Goal: Task Accomplishment & Management: Use online tool/utility

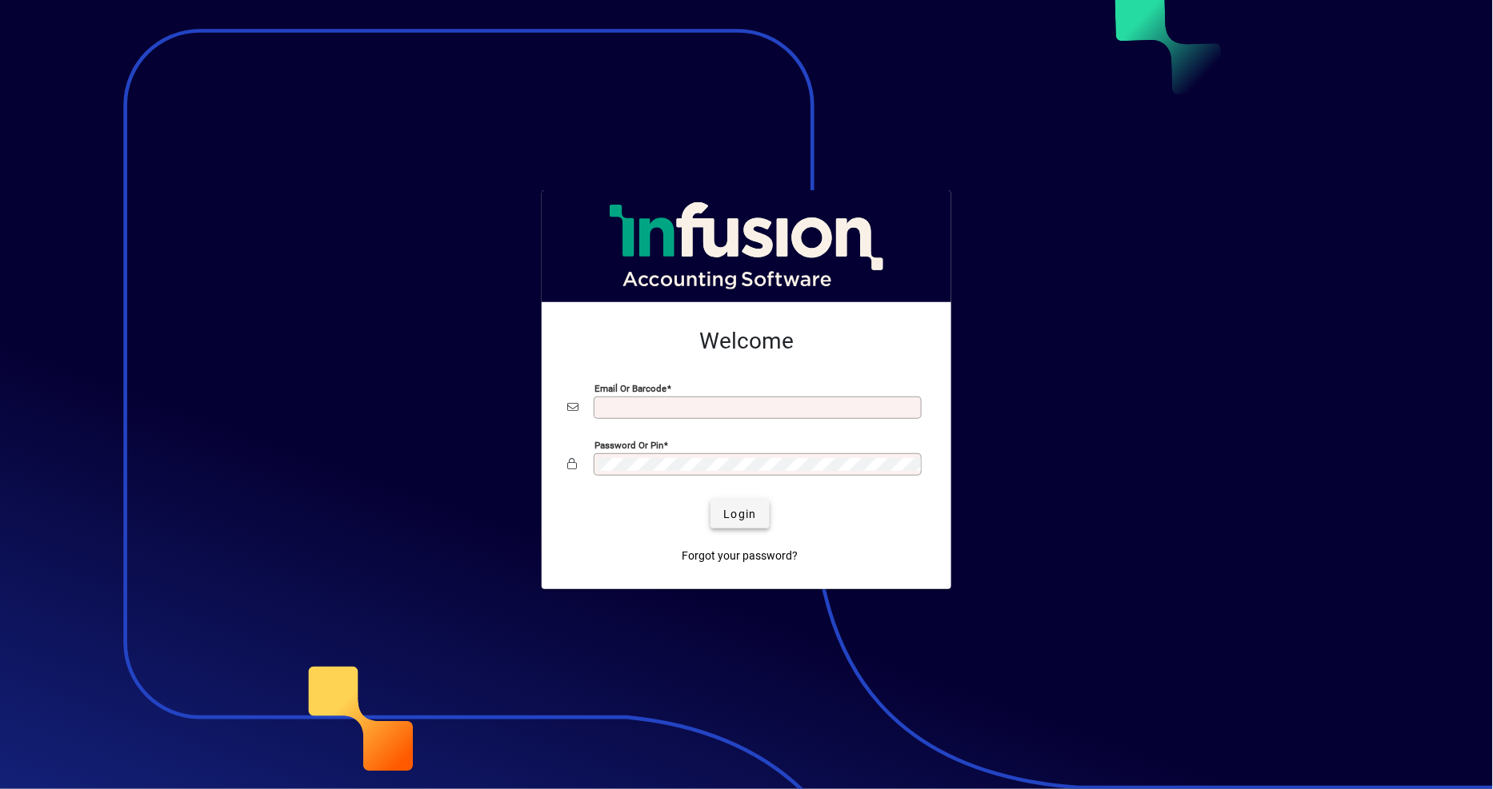
type input "**********"
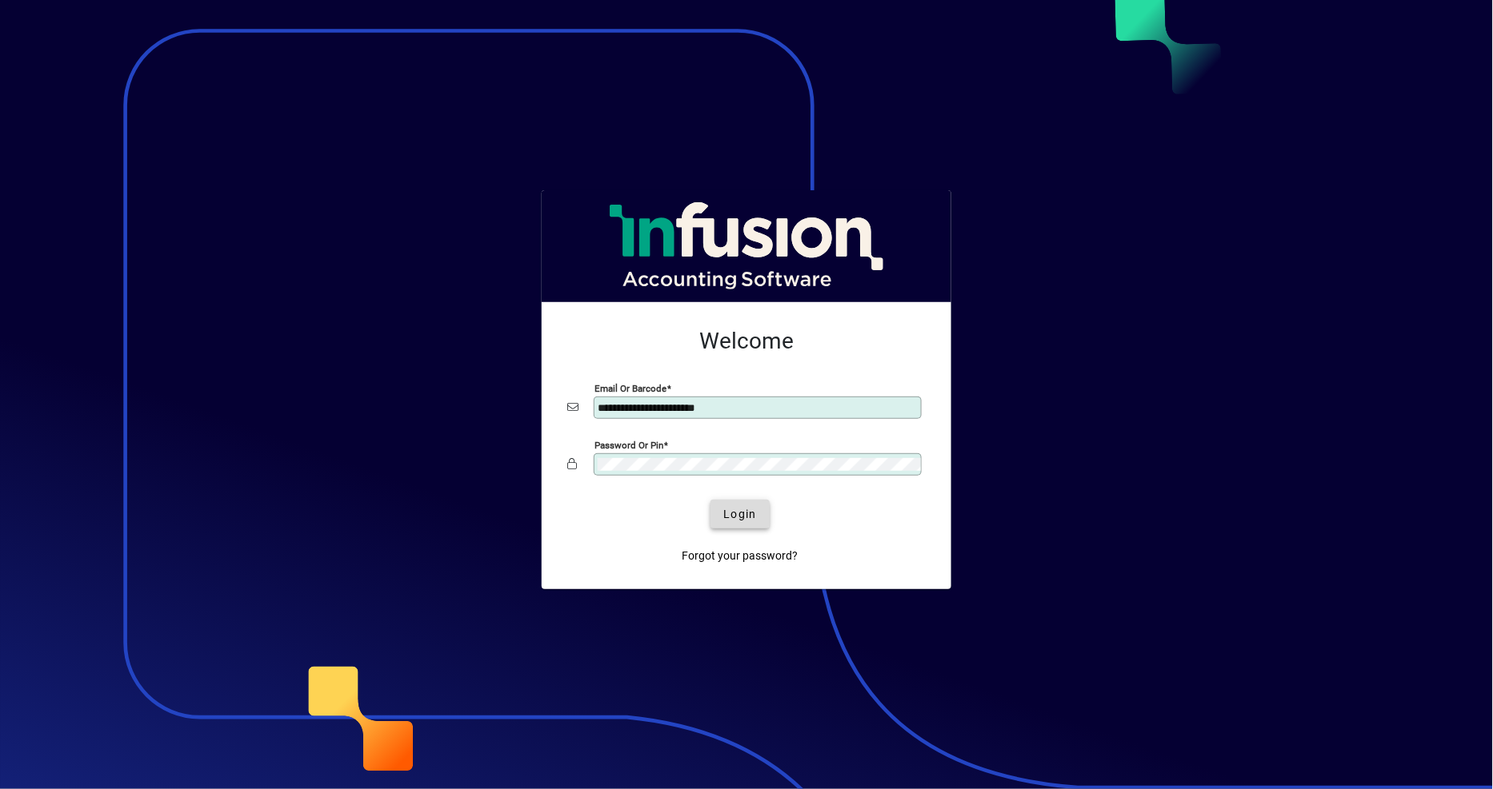
click at [737, 514] on span "Login" at bounding box center [739, 514] width 33 height 17
